Goal: Task Accomplishment & Management: Use online tool/utility

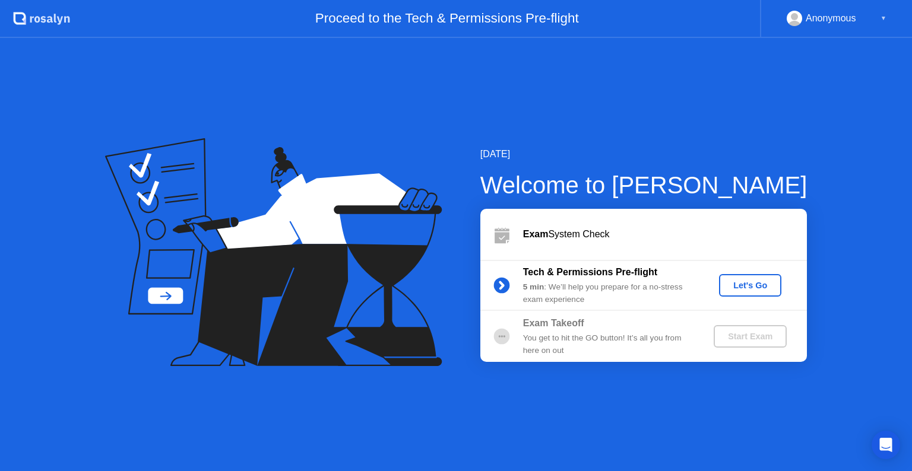
click at [729, 236] on div "Exam System Check" at bounding box center [665, 234] width 284 height 14
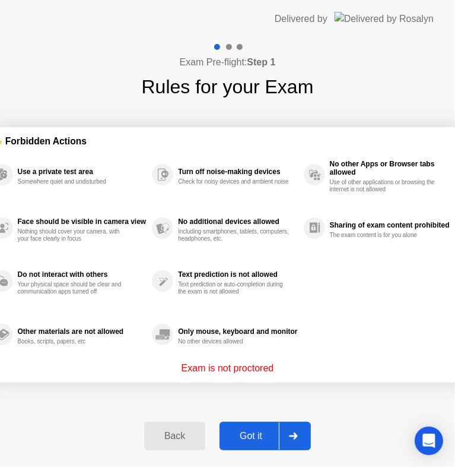
click at [249, 435] on div "Got it" at bounding box center [251, 435] width 56 height 11
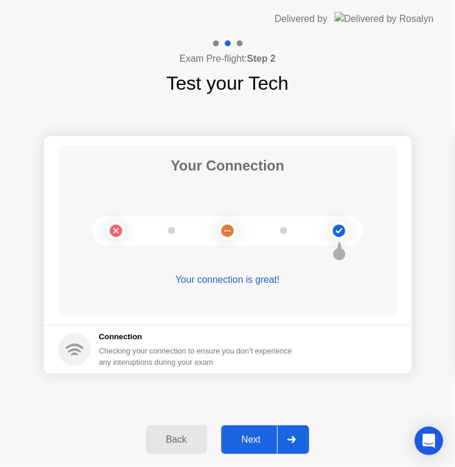
click at [261, 443] on div "Next" at bounding box center [251, 439] width 53 height 11
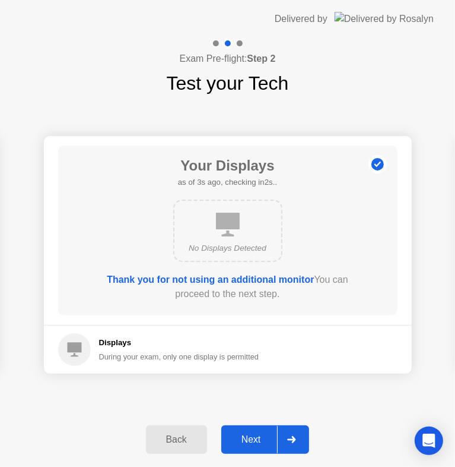
click at [256, 429] on button "Next" at bounding box center [265, 439] width 88 height 28
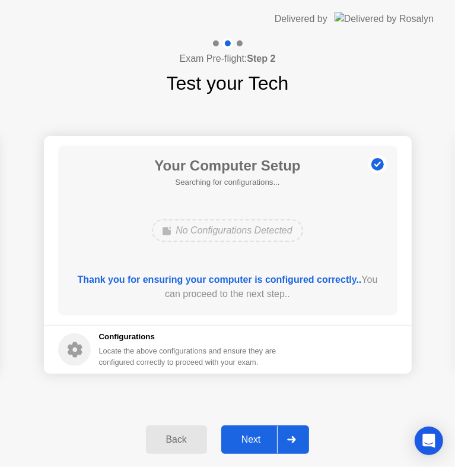
drag, startPoint x: 275, startPoint y: 461, endPoint x: 376, endPoint y: 351, distance: 148.8
click at [376, 351] on div "Exam Pre-flight: Step 2 Test your Tech Your Connection Your connection is great…" at bounding box center [227, 252] width 455 height 429
click at [233, 449] on button "Next" at bounding box center [265, 439] width 88 height 28
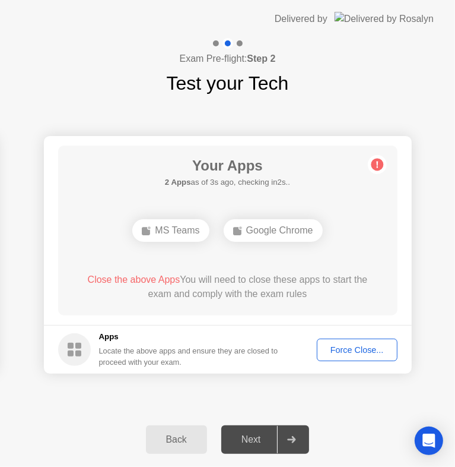
click at [330, 349] on div "Force Close..." at bounding box center [357, 349] width 72 height 9
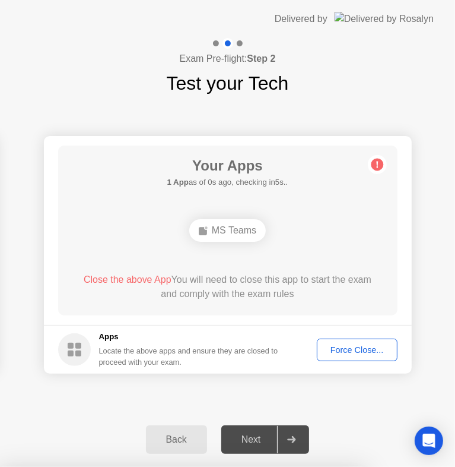
click at [361, 350] on div "Force Close..." at bounding box center [357, 349] width 72 height 9
click at [347, 349] on div "Force Close..." at bounding box center [357, 349] width 72 height 9
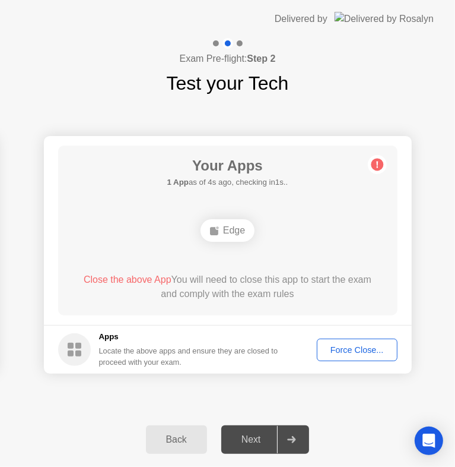
click at [375, 164] on circle at bounding box center [377, 165] width 12 height 12
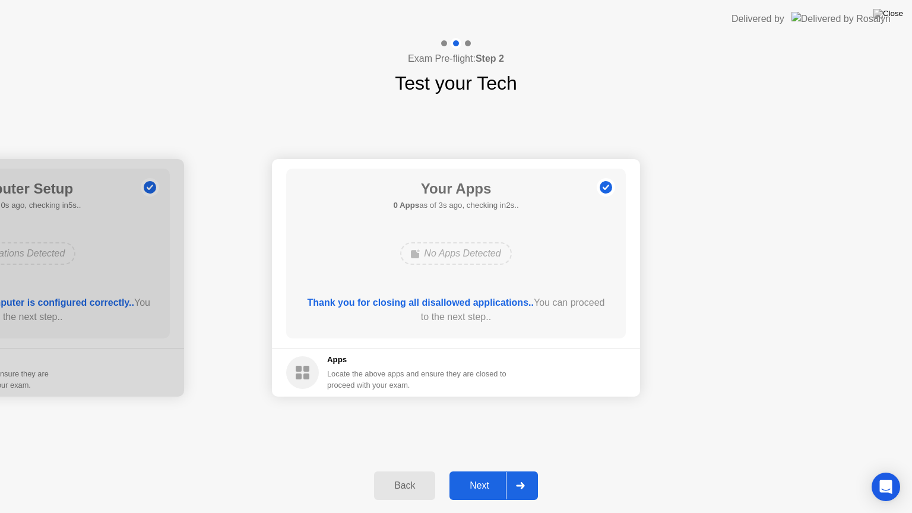
click at [485, 471] on div "Next" at bounding box center [479, 485] width 53 height 11
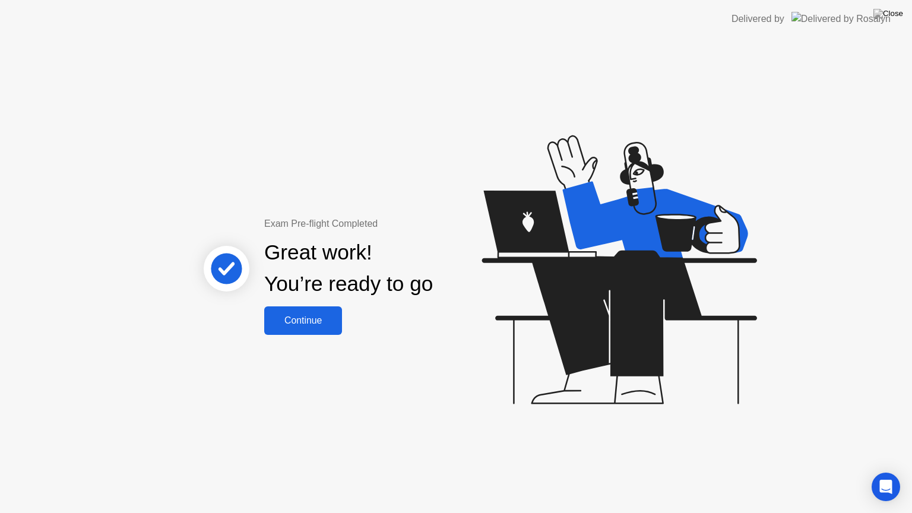
click at [326, 326] on div "Continue" at bounding box center [303, 320] width 71 height 11
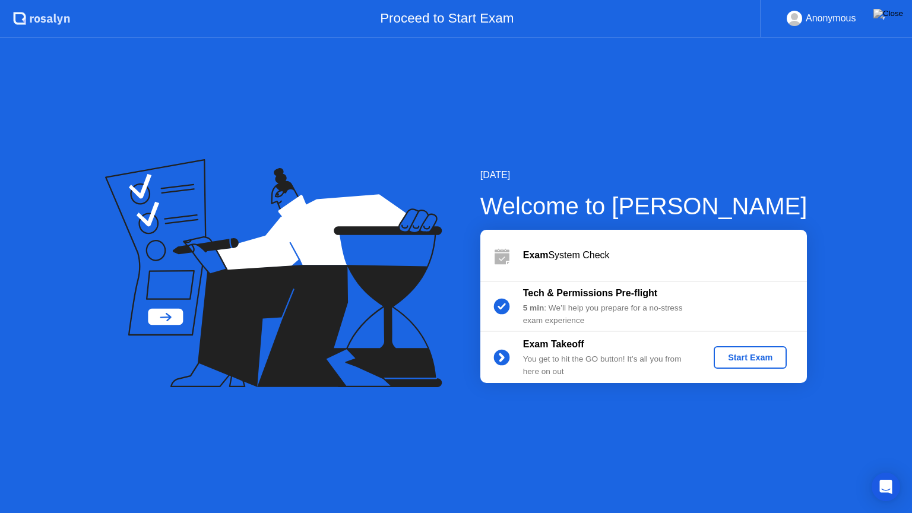
click at [814, 180] on div "[DATE] Welcome to [PERSON_NAME] Exam System Check Tech & Permissions Pre-flight…" at bounding box center [456, 275] width 912 height 475
click at [874, 17] on div "Anonymous ▼" at bounding box center [837, 18] width 100 height 15
click at [898, 14] on img at bounding box center [888, 13] width 30 height 9
